Goal: Task Accomplishment & Management: Use online tool/utility

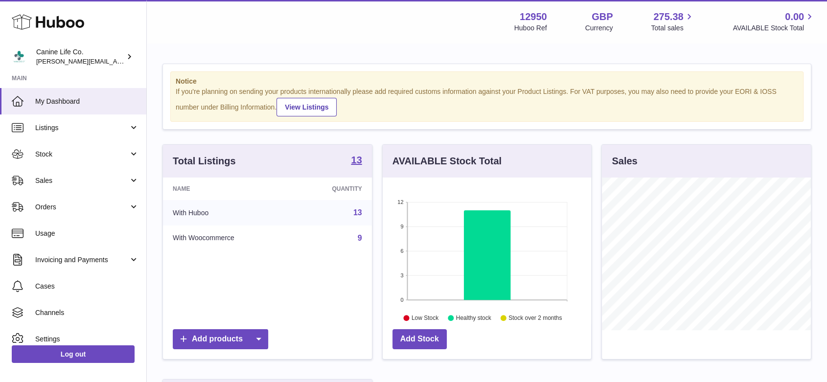
scroll to position [153, 211]
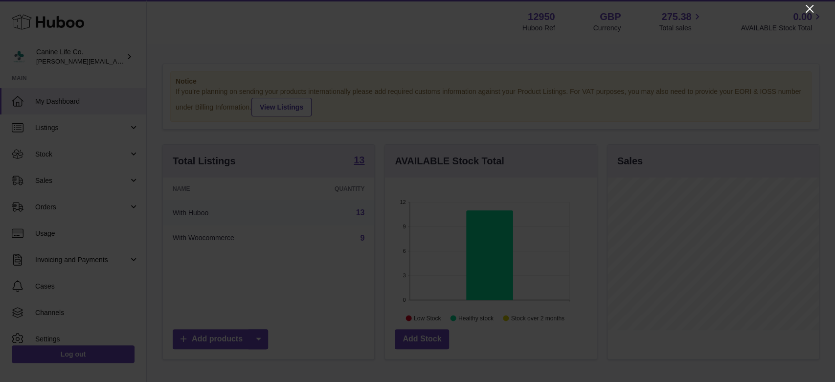
click at [809, 7] on icon "Close" at bounding box center [810, 9] width 8 height 8
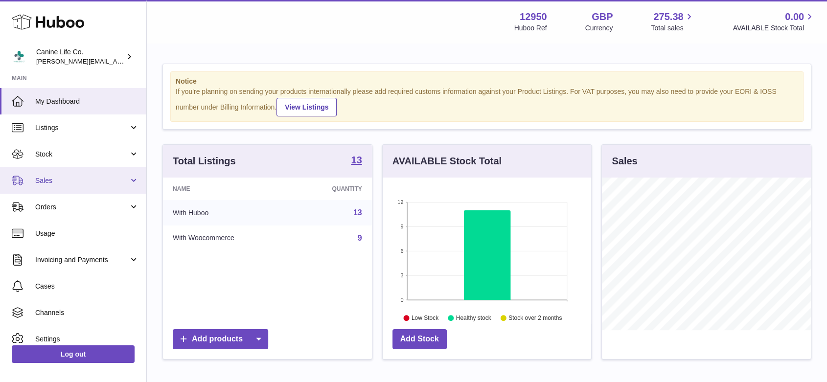
click at [69, 177] on span "Sales" at bounding box center [81, 180] width 93 height 9
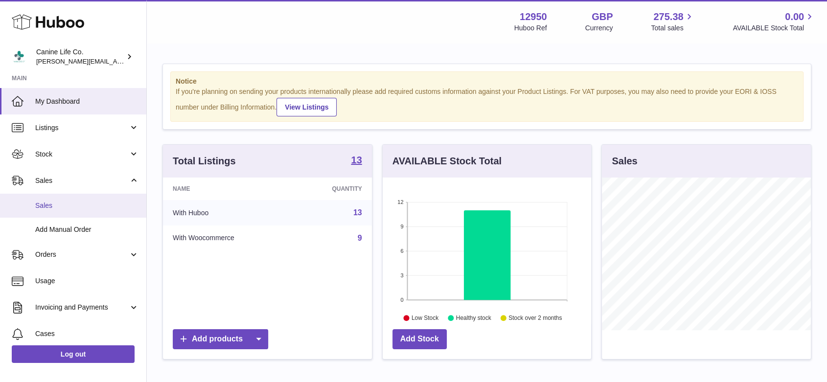
click at [70, 210] on link "Sales" at bounding box center [73, 206] width 146 height 24
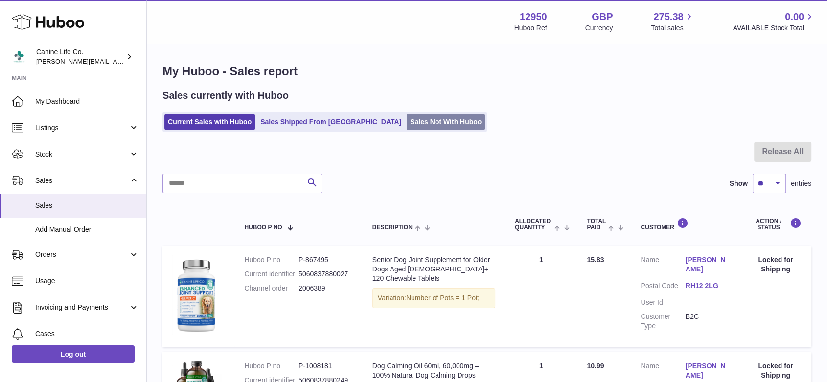
click at [407, 124] on link "Sales Not With Huboo" at bounding box center [446, 122] width 78 height 16
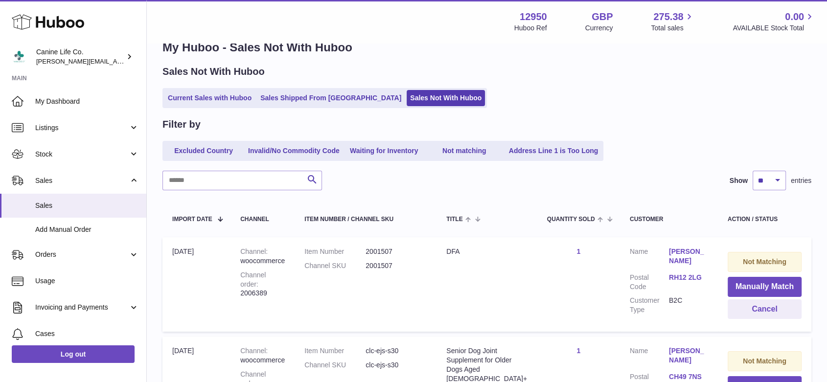
scroll to position [63, 0]
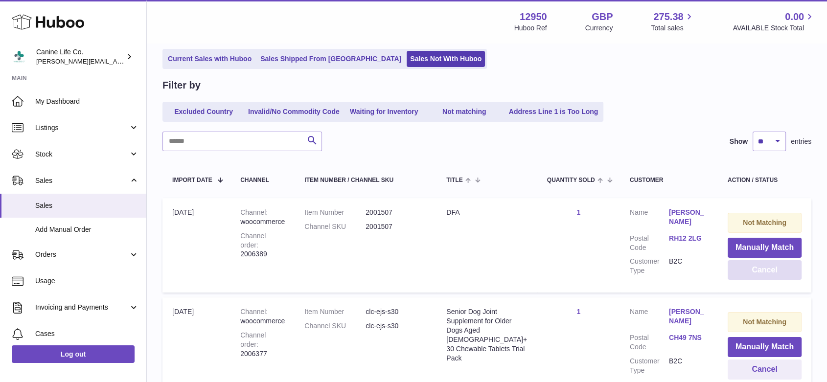
click at [778, 270] on button "Cancel" at bounding box center [765, 270] width 74 height 20
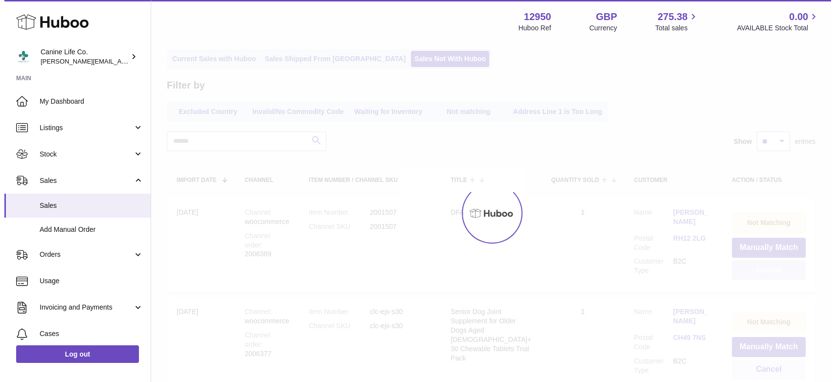
scroll to position [55, 0]
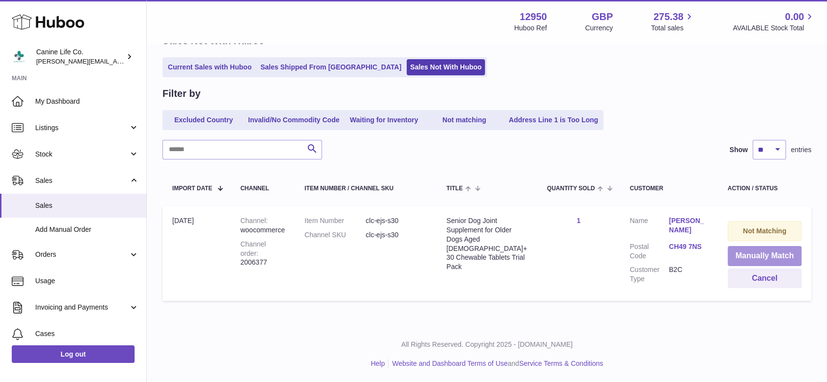
click at [783, 256] on button "Manually Match" at bounding box center [765, 256] width 74 height 20
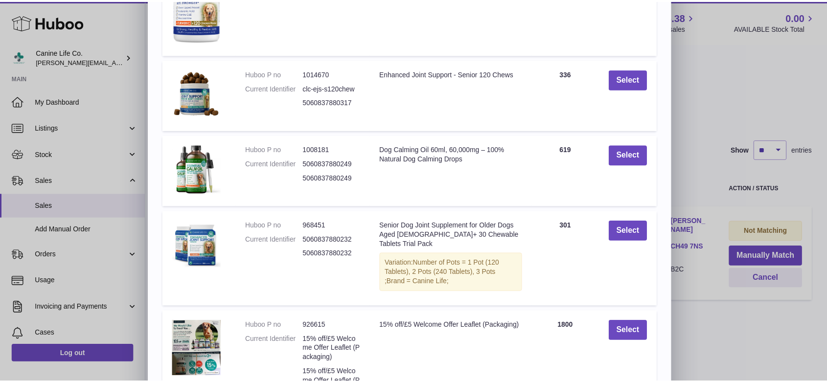
scroll to position [190, 0]
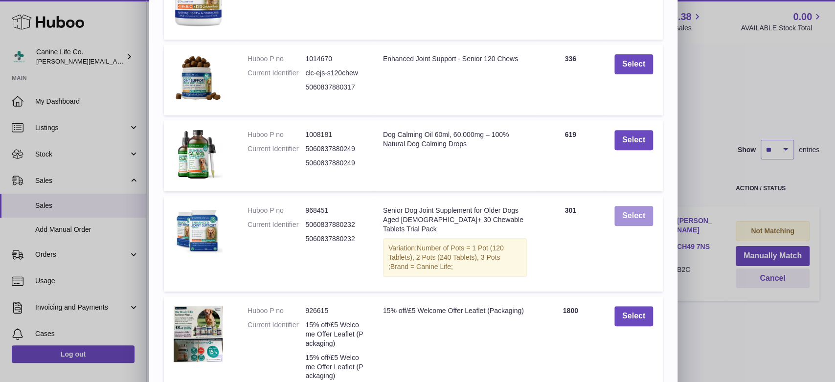
click at [640, 220] on button "Select" at bounding box center [634, 216] width 39 height 20
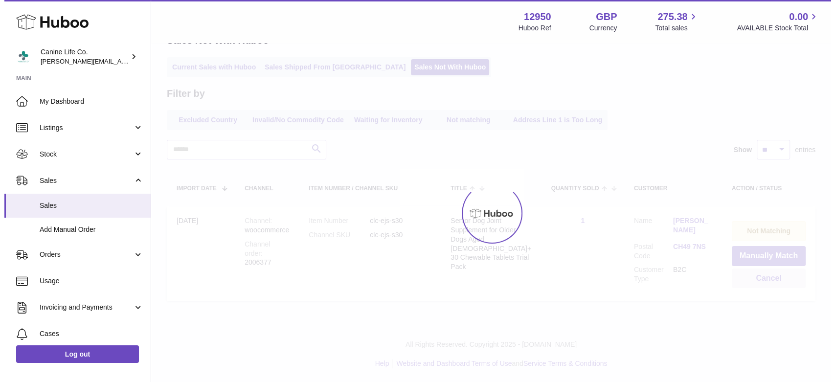
scroll to position [0, 0]
